Goal: Information Seeking & Learning: Learn about a topic

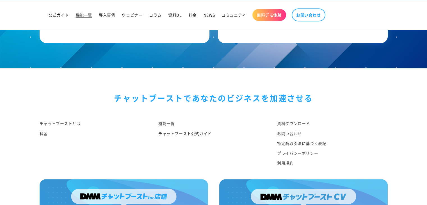
scroll to position [2725, 0]
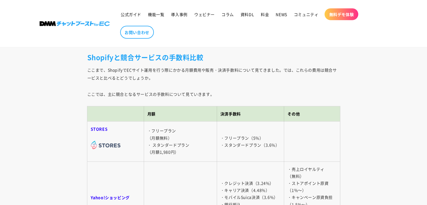
scroll to position [1516, 0]
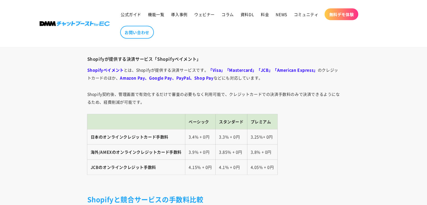
scroll to position [1348, 0]
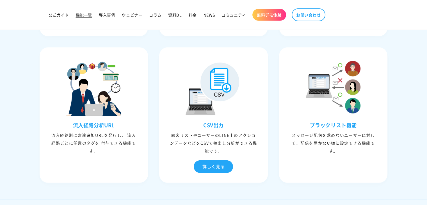
scroll to position [1713, 0]
